Goal: Information Seeking & Learning: Check status

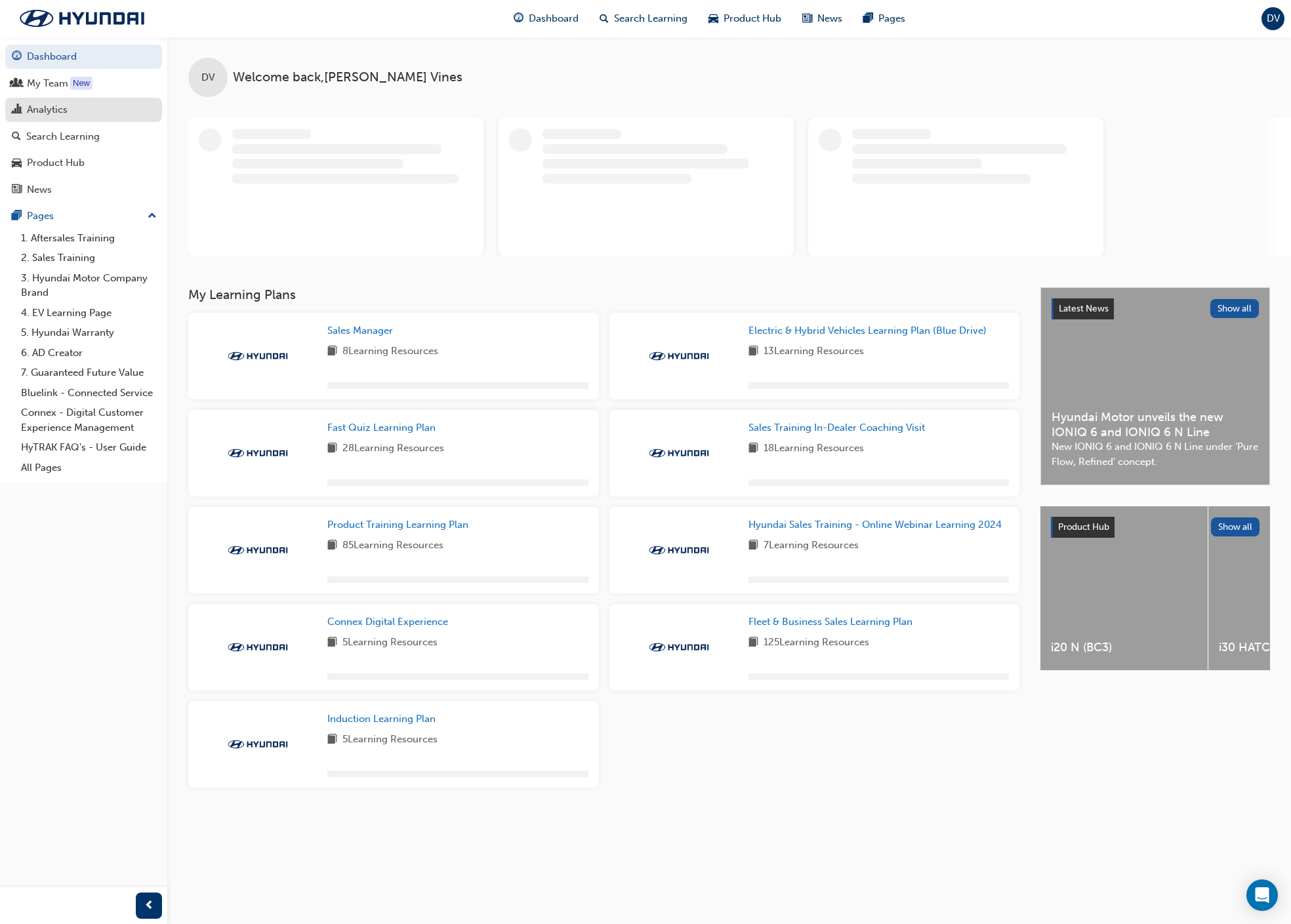
click at [74, 111] on div "Analytics" at bounding box center [84, 110] width 143 height 17
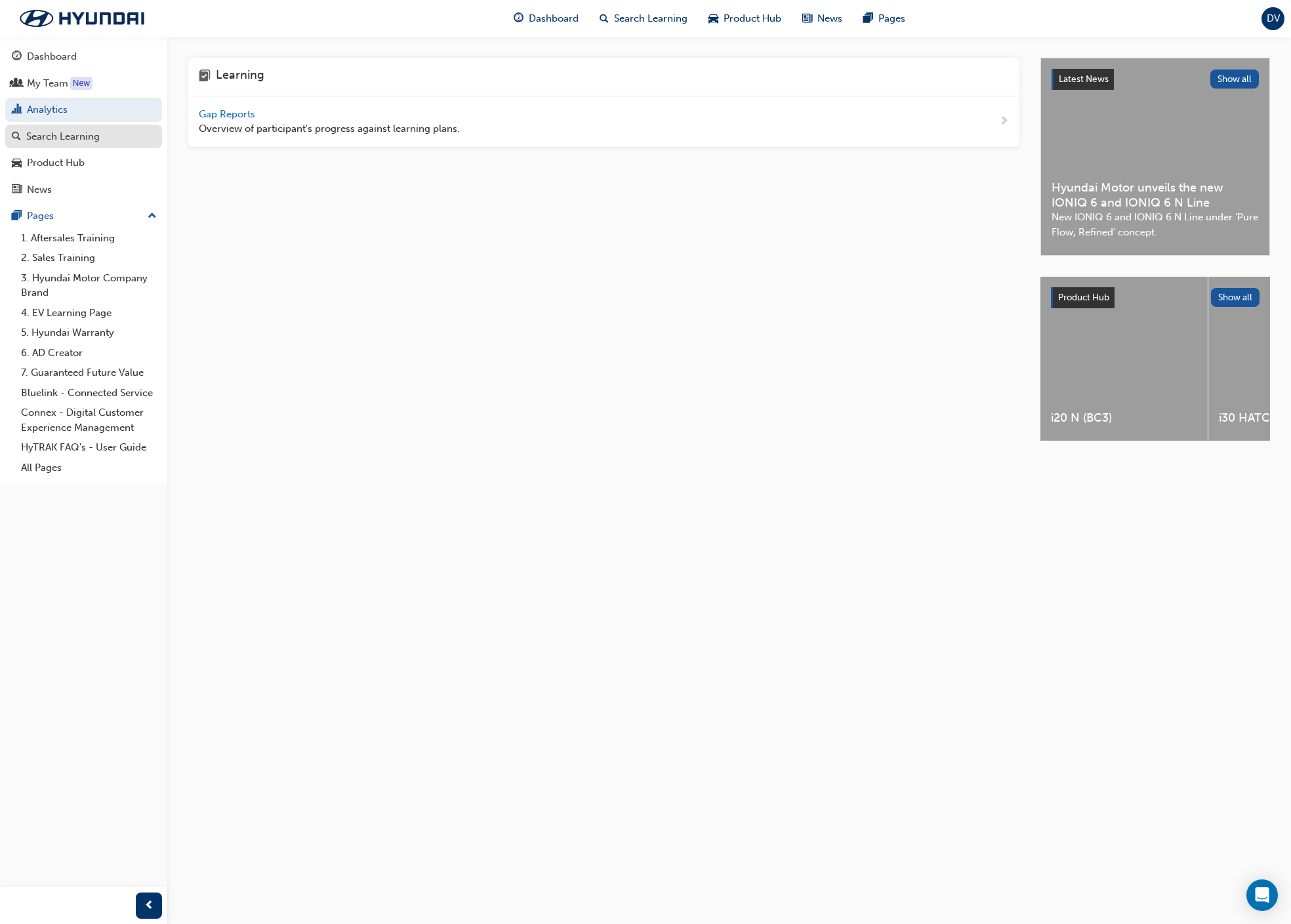
click at [77, 136] on div "Search Learning" at bounding box center [63, 137] width 74 height 15
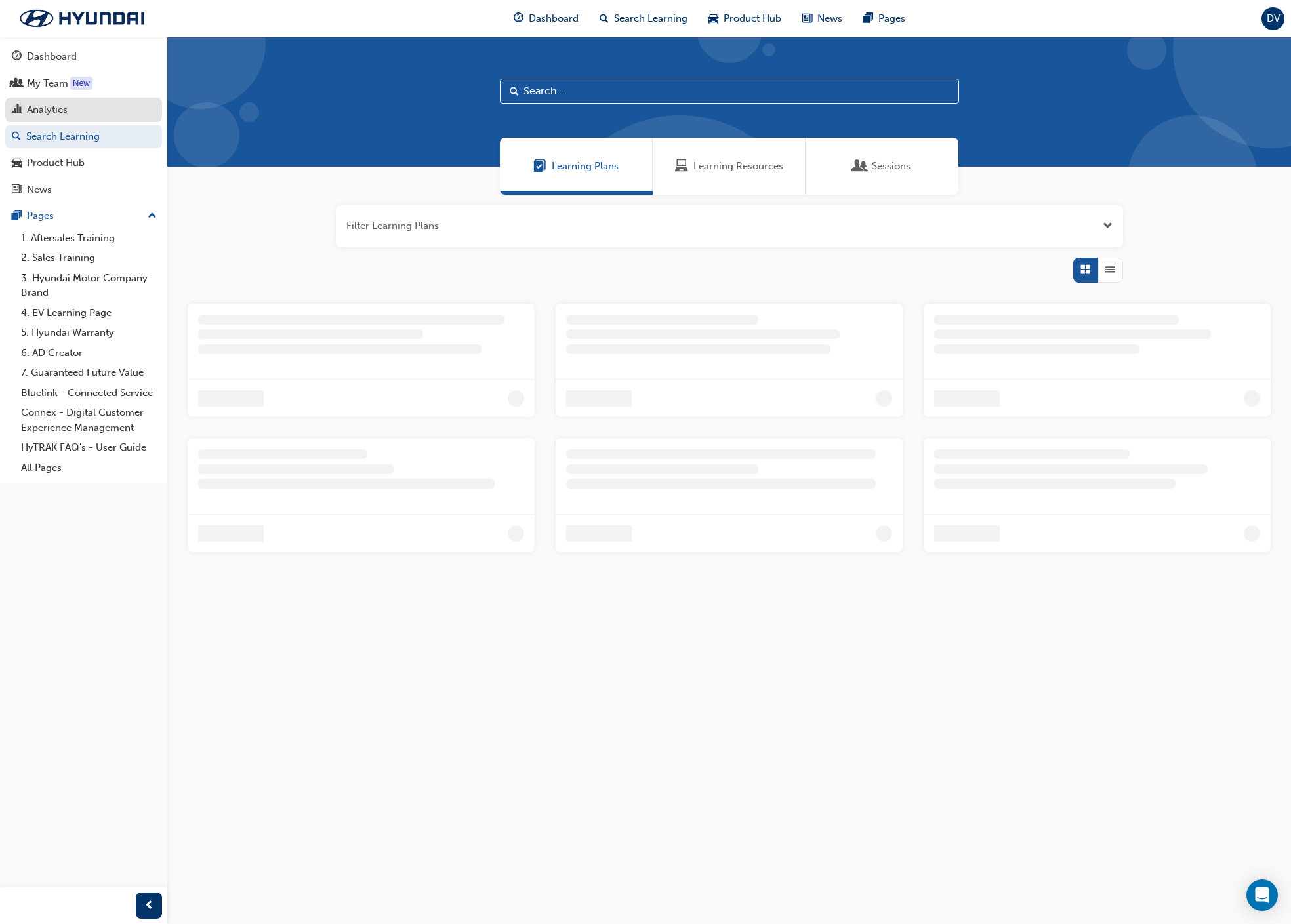
click at [84, 115] on div "Analytics" at bounding box center [84, 110] width 143 height 17
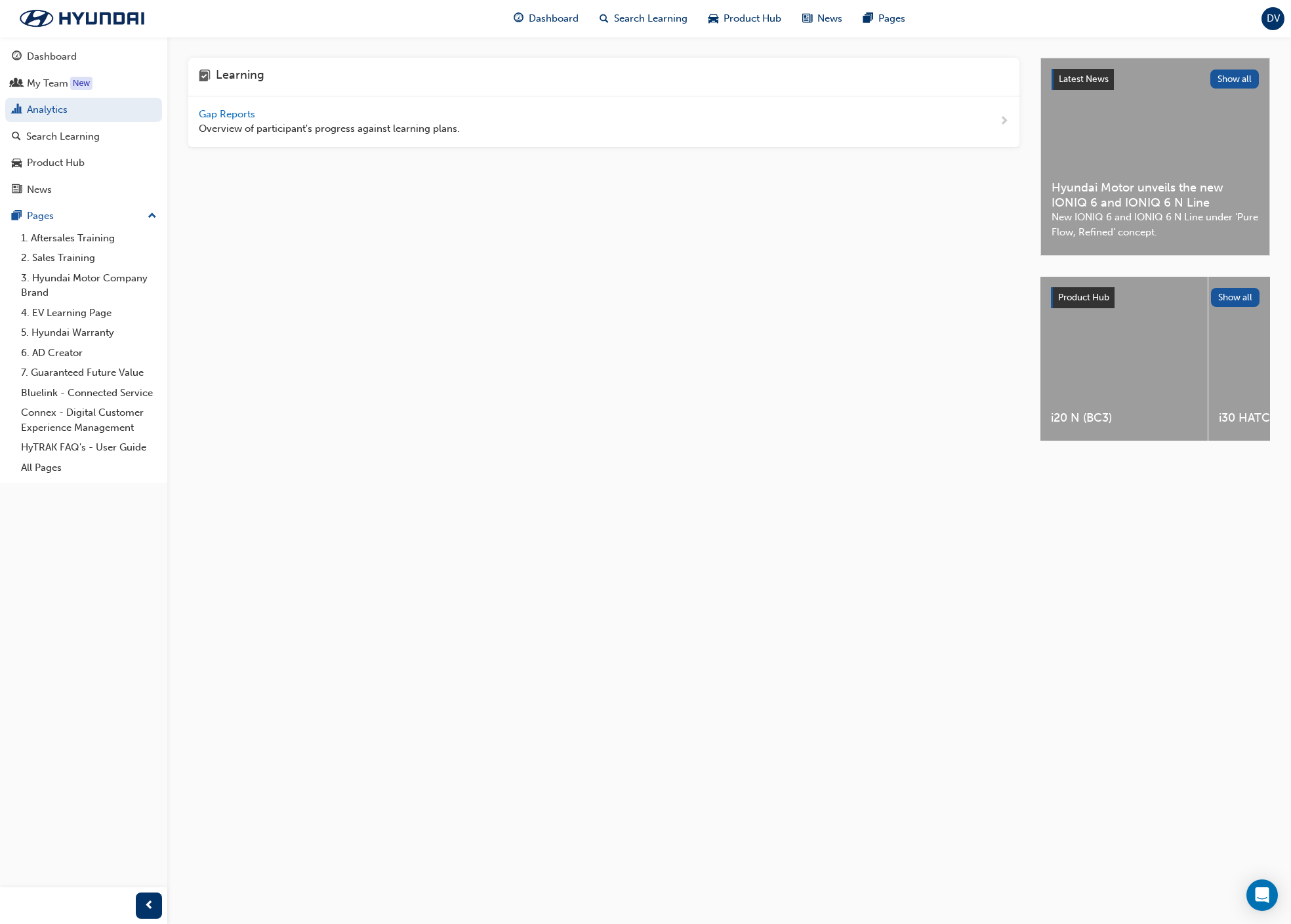
click at [236, 108] on span "Gap Reports" at bounding box center [228, 114] width 59 height 12
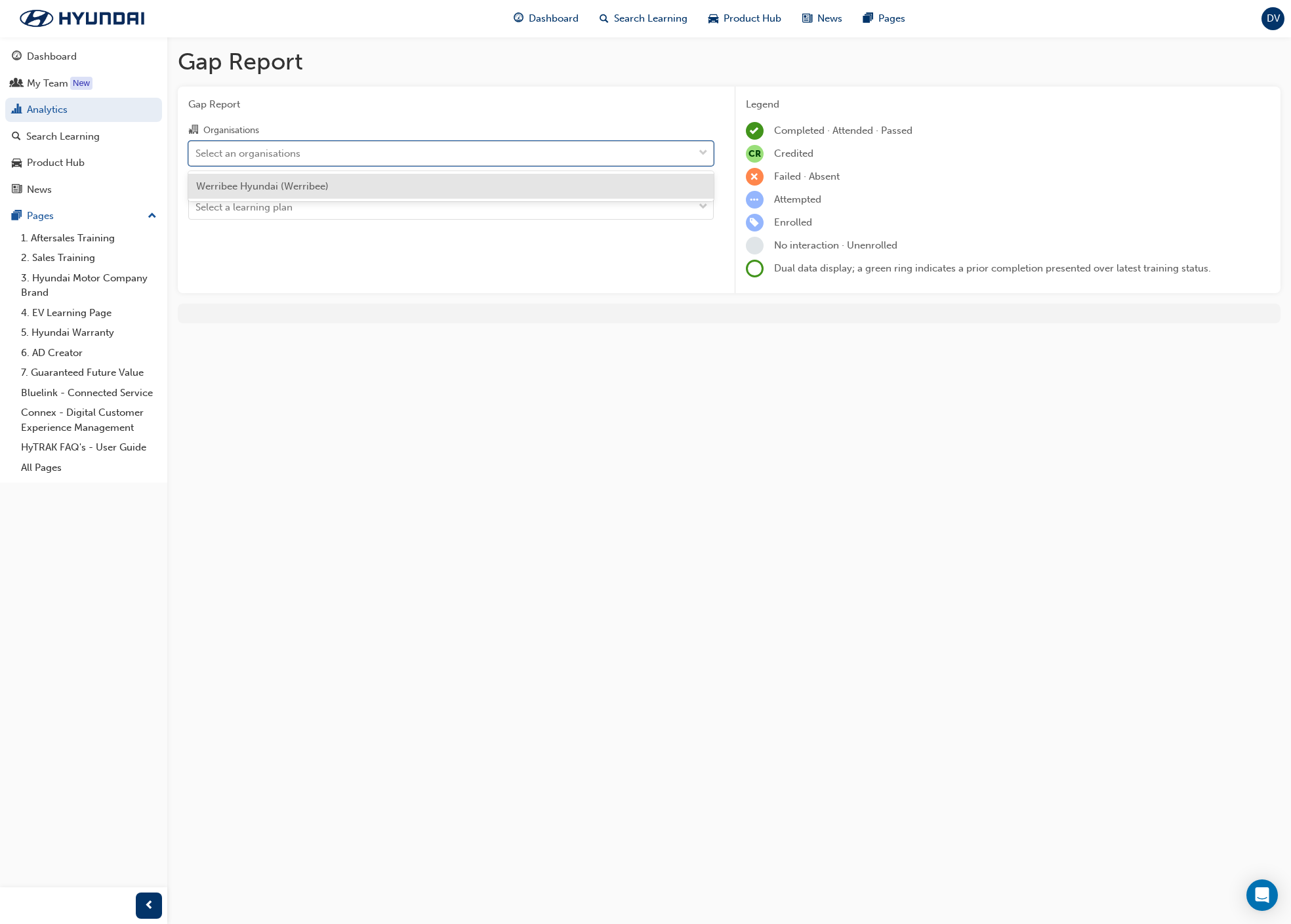
click at [315, 147] on div "Select an organisations" at bounding box center [441, 152] width 504 height 23
click at [197, 147] on input "Organisations option Werribee Hyundai (Werribee) focused, 1 of 1. 1 result avai…" at bounding box center [196, 152] width 1 height 11
click at [311, 194] on div "Werribee Hyundai (Werribee)" at bounding box center [451, 186] width 526 height 26
click at [311, 197] on div "Select a learning plan" at bounding box center [451, 207] width 526 height 25
click at [197, 201] on input "Learning Plan Select a learning plan" at bounding box center [196, 207] width 1 height 11
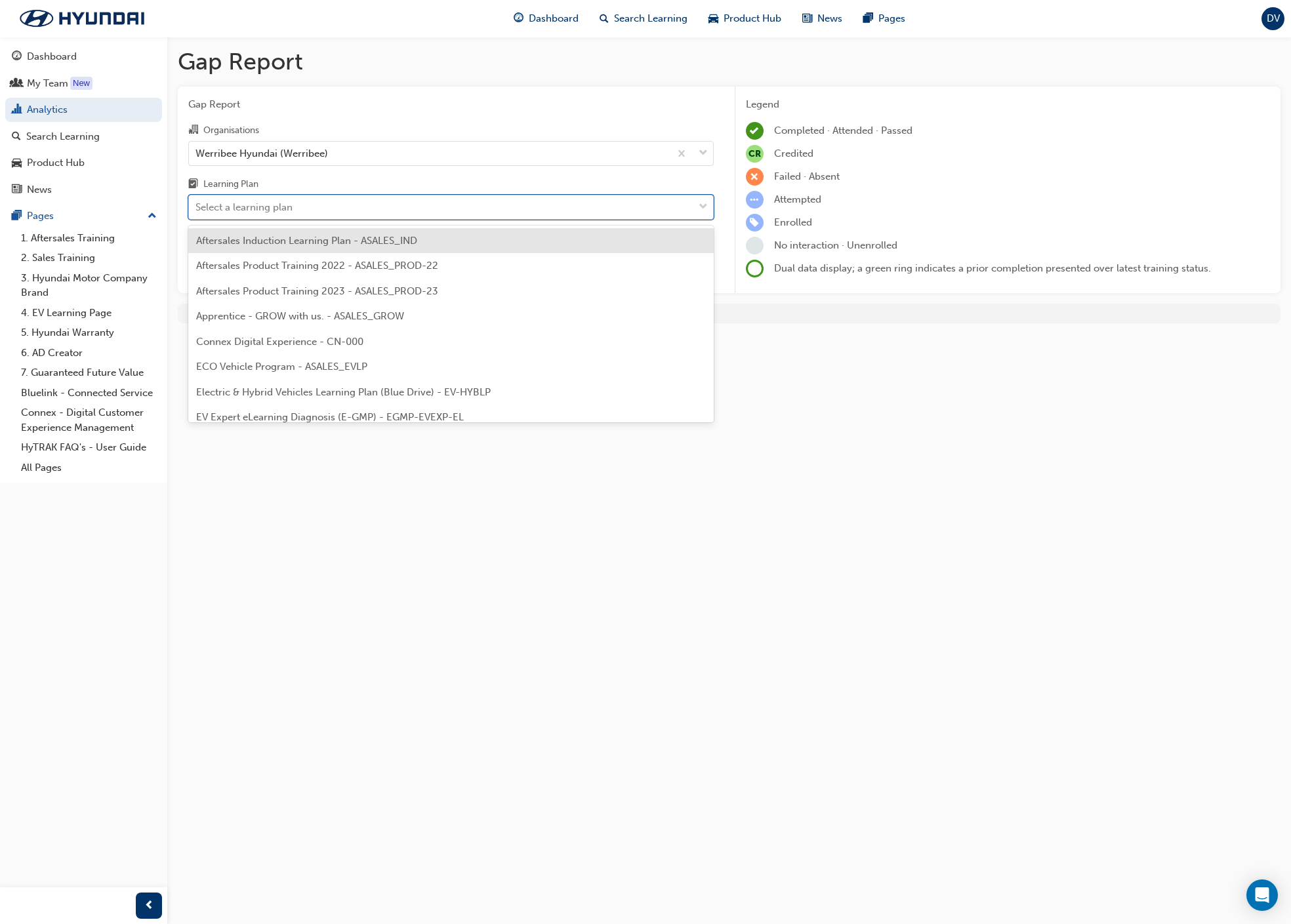
click at [311, 212] on div "Select a learning plan" at bounding box center [441, 207] width 504 height 23
click at [197, 212] on input "Learning Plan option Aftersales Induction Learning Plan - ASALES_IND focused, 1…" at bounding box center [196, 207] width 1 height 11
click at [310, 215] on div "Select a learning plan" at bounding box center [441, 207] width 504 height 23
click at [197, 212] on input "Learning Plan option Aftersales Induction Learning Plan - ASALES_IND focused, 1…" at bounding box center [196, 207] width 1 height 11
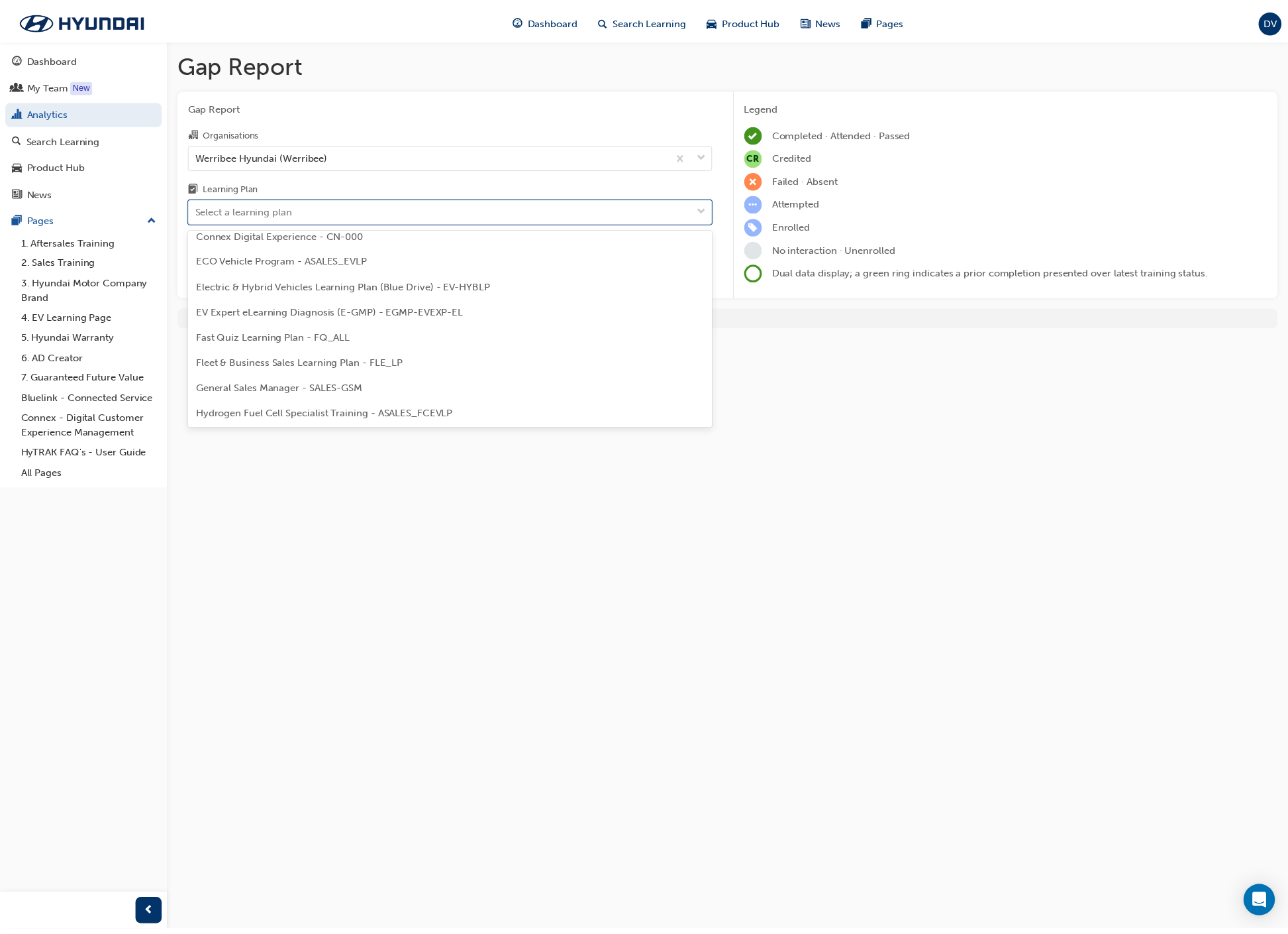
scroll to position [119, 0]
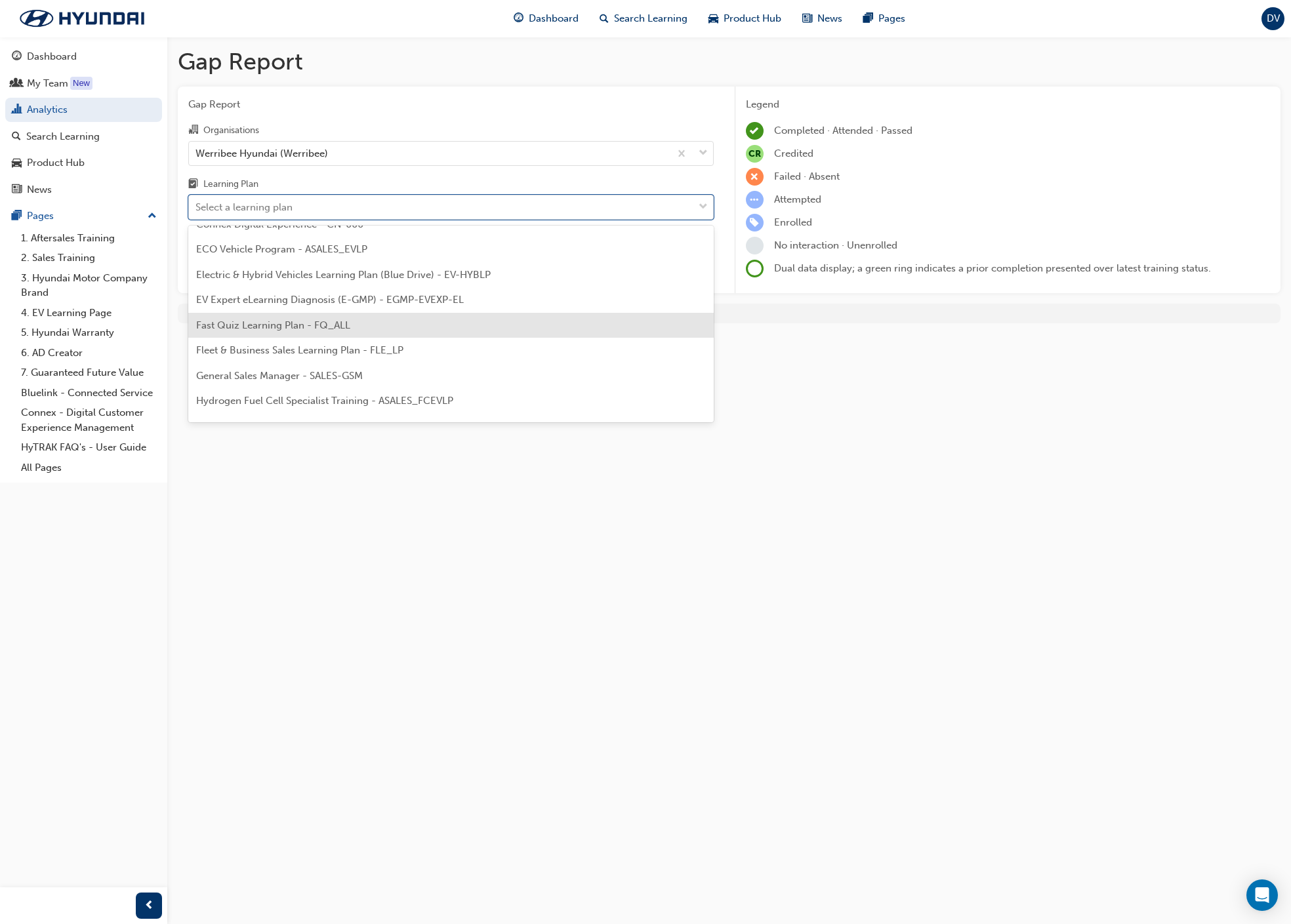
click at [437, 326] on div "Fast Quiz Learning Plan - FQ_ALL" at bounding box center [451, 325] width 526 height 26
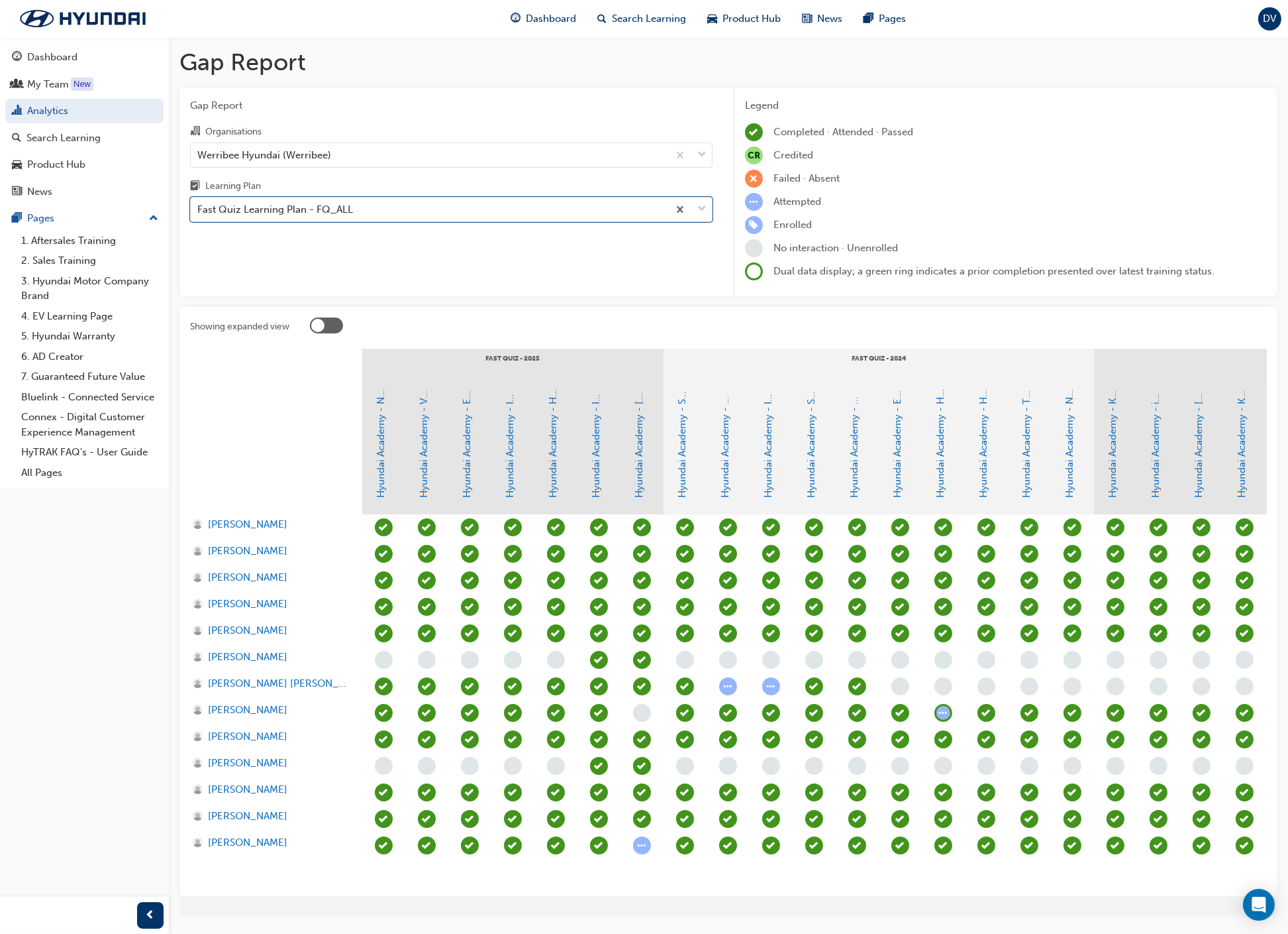
click at [673, 278] on div "Gap Report Organisations Werribee Hyundai (Werribee) Learning Plan option Fast …" at bounding box center [451, 192] width 544 height 210
